Goal: Navigation & Orientation: Find specific page/section

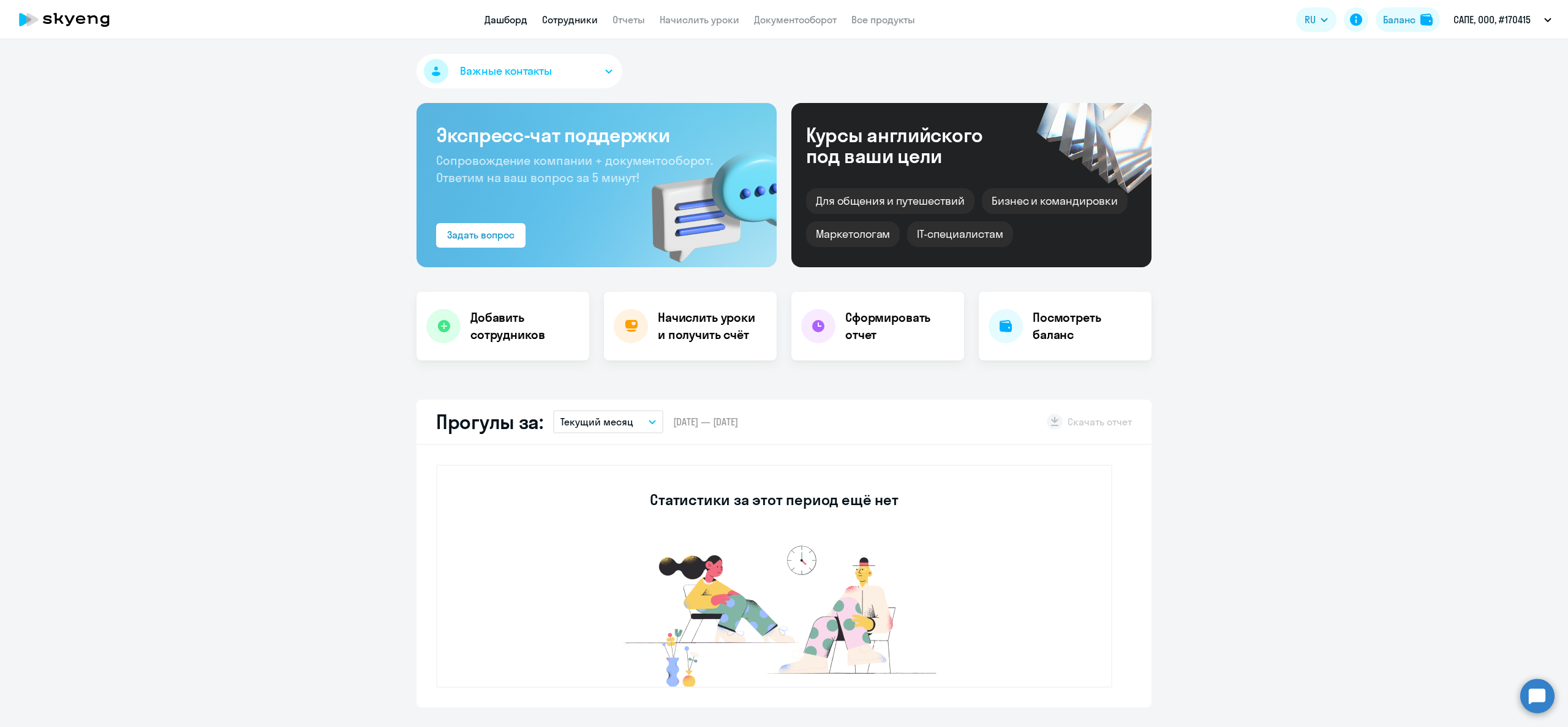
click at [586, 21] on link "Сотрудники" at bounding box center [570, 19] width 55 height 12
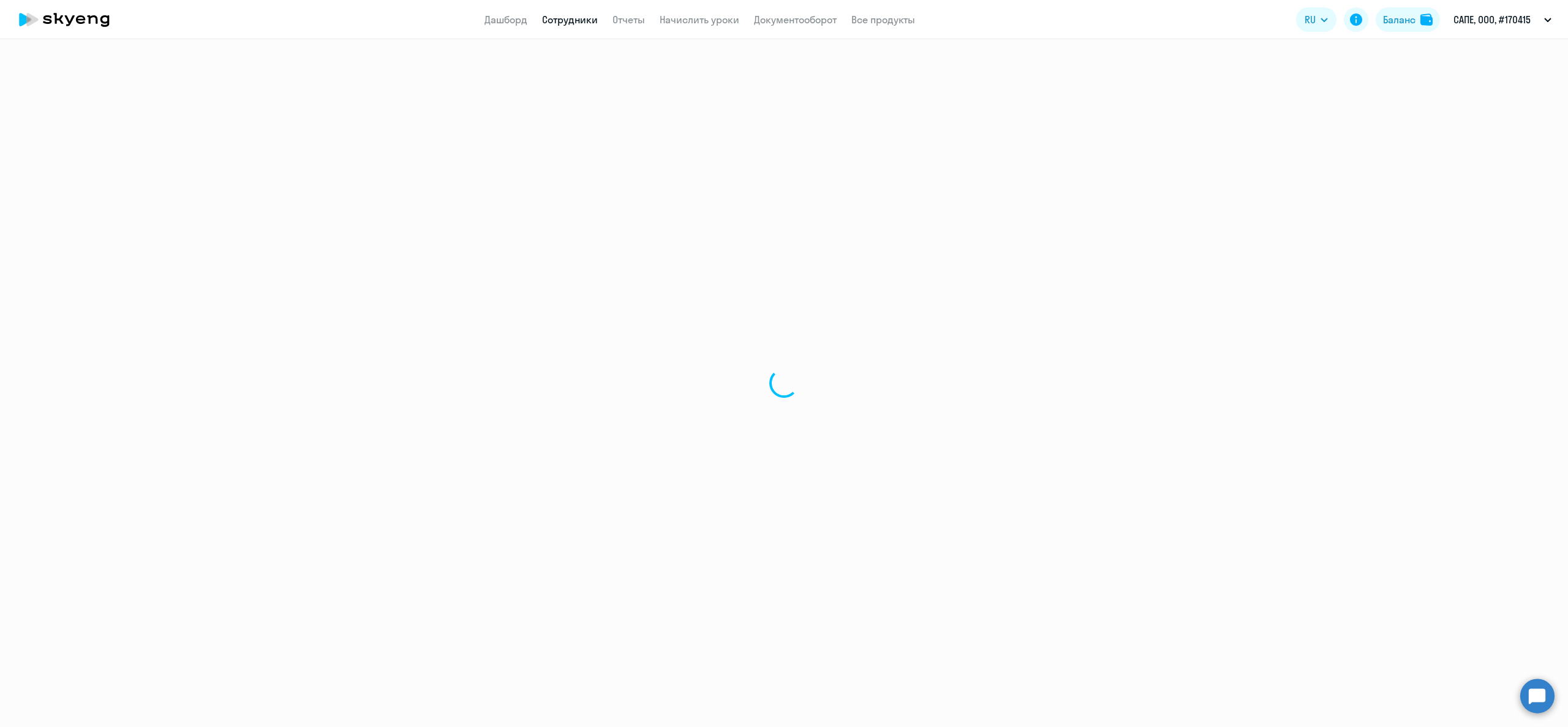
select select "30"
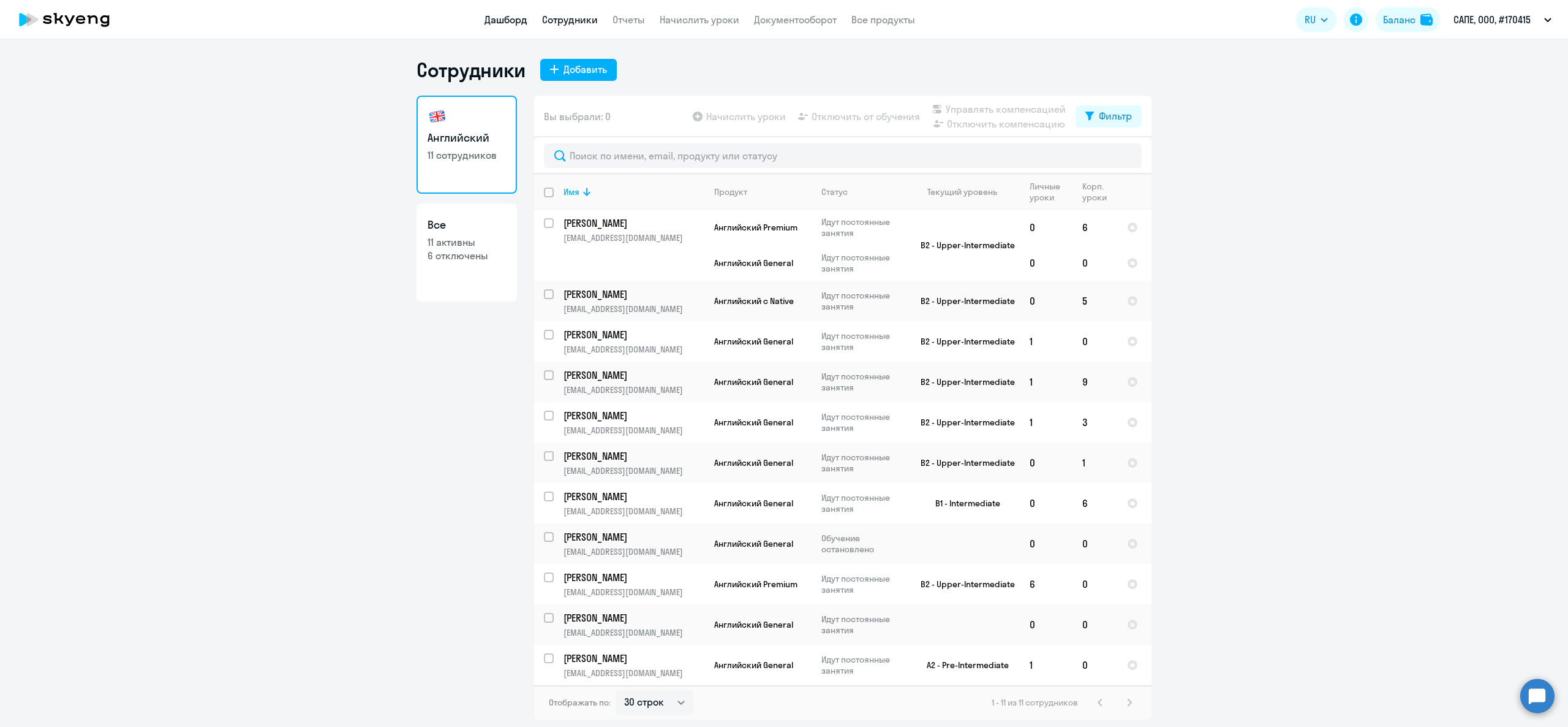
click at [498, 24] on link "Дашборд" at bounding box center [506, 19] width 43 height 12
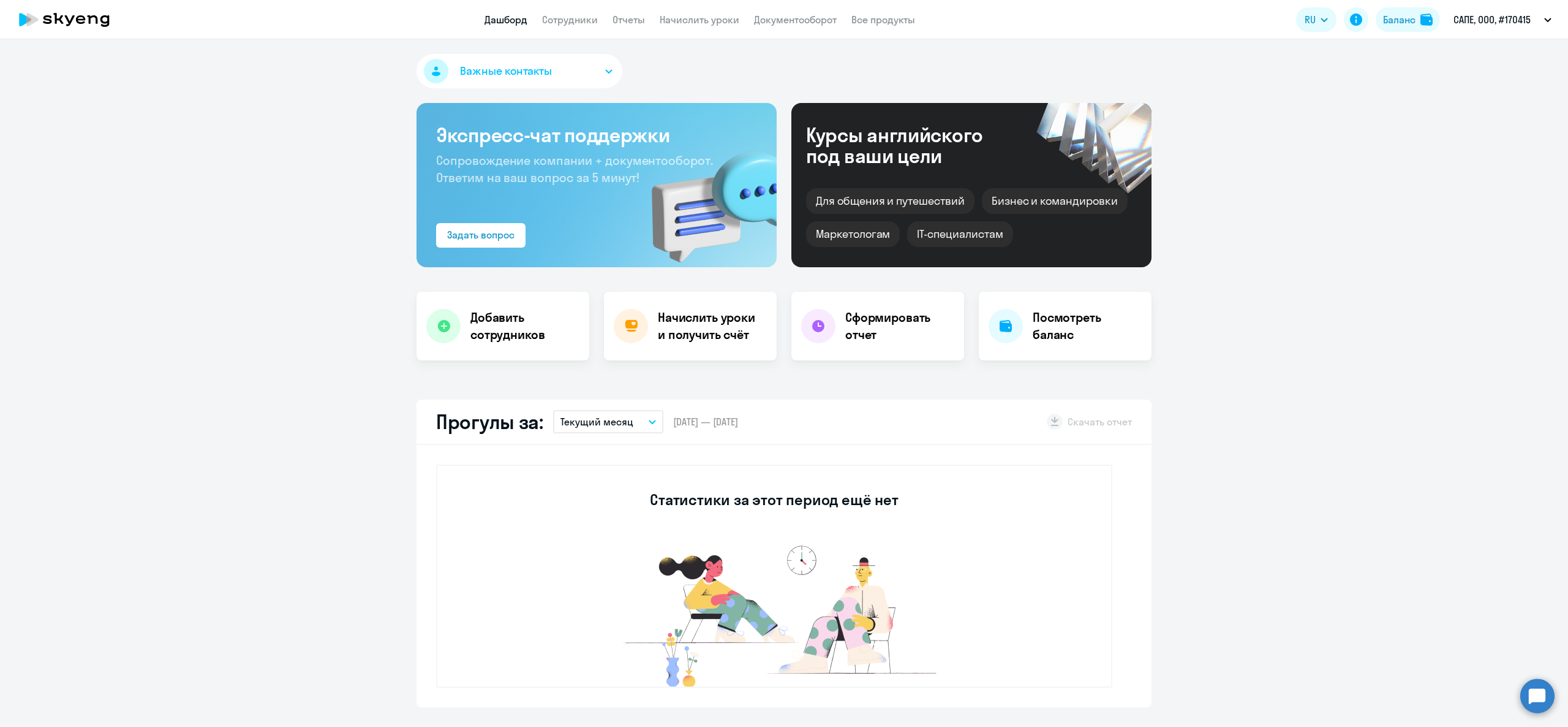
select select "30"
